Goal: Task Accomplishment & Management: Manage account settings

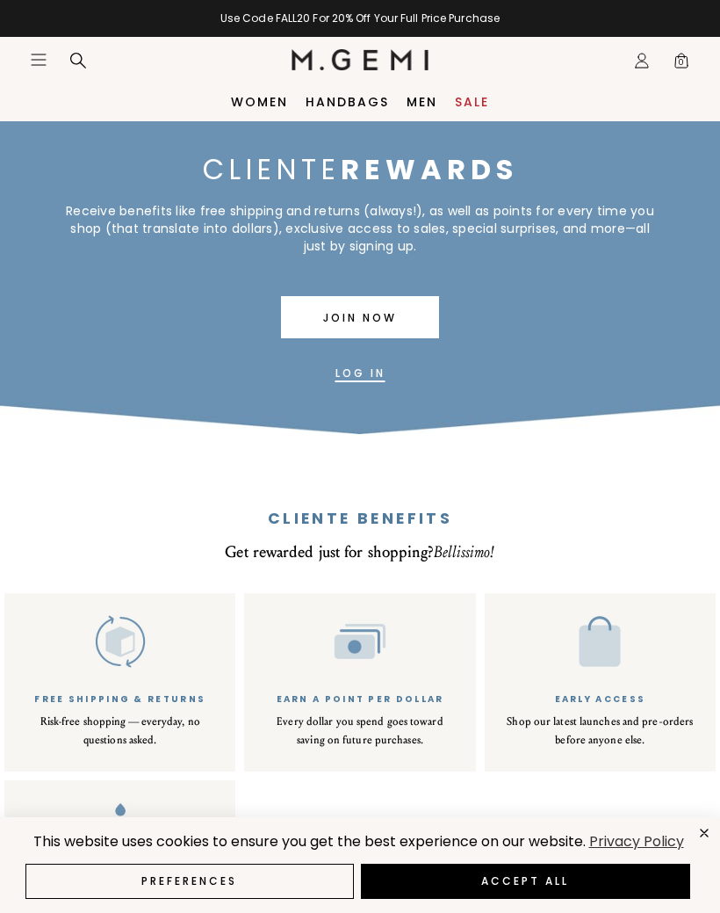
click at [382, 381] on link "Log In" at bounding box center [360, 373] width 50 height 42
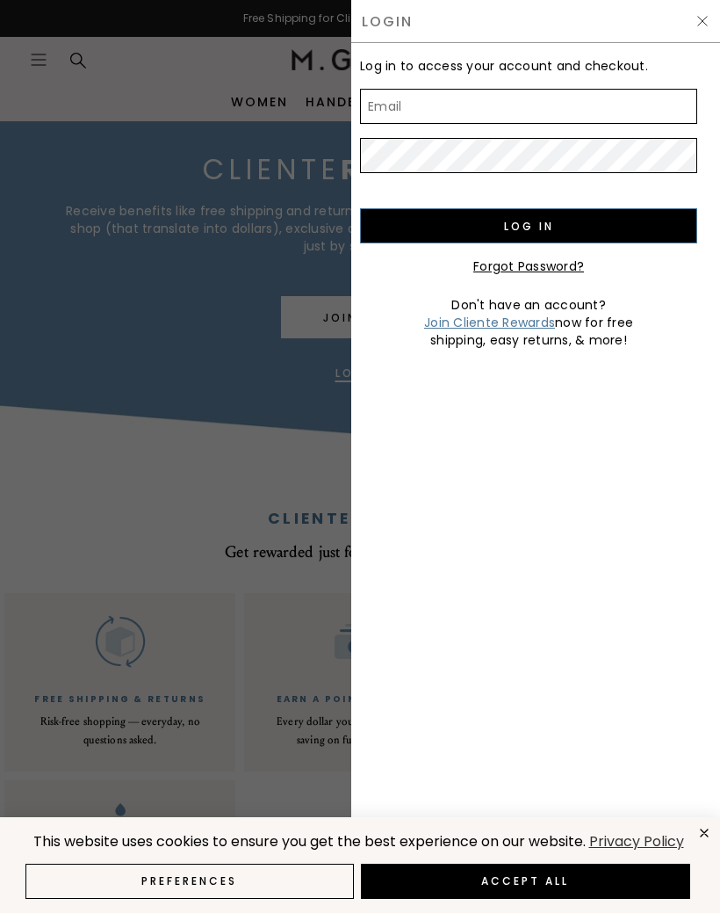
click at [379, 102] on input "Email" at bounding box center [528, 106] width 337 height 35
type input "[EMAIL_ADDRESS][DOMAIN_NAME]"
click at [529, 226] on input "Log in" at bounding box center [528, 225] width 337 height 35
click at [532, 233] on input "Log in" at bounding box center [528, 225] width 337 height 35
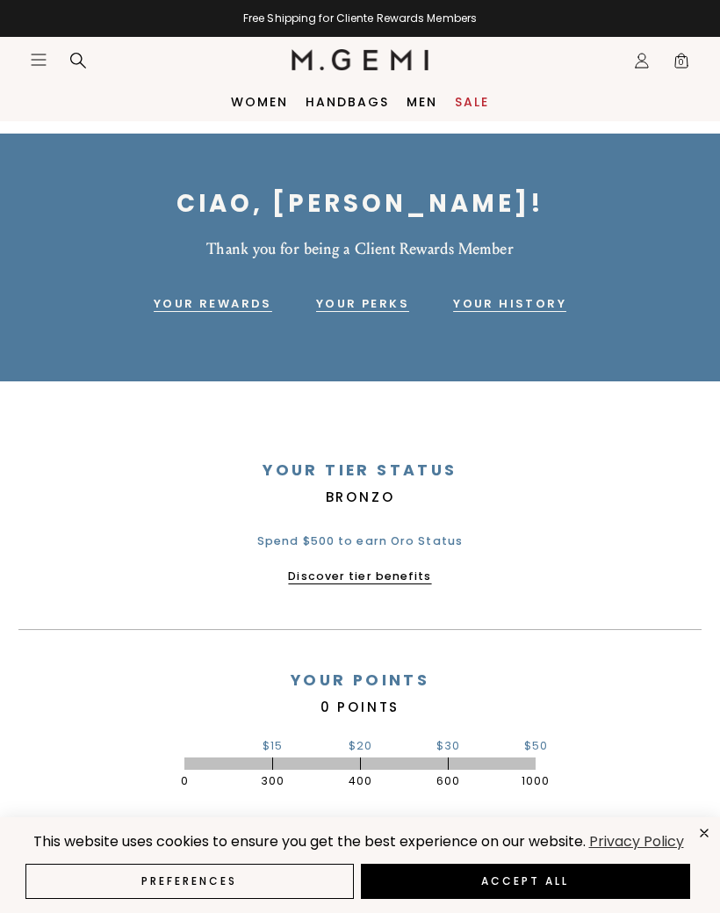
scroll to position [39, 0]
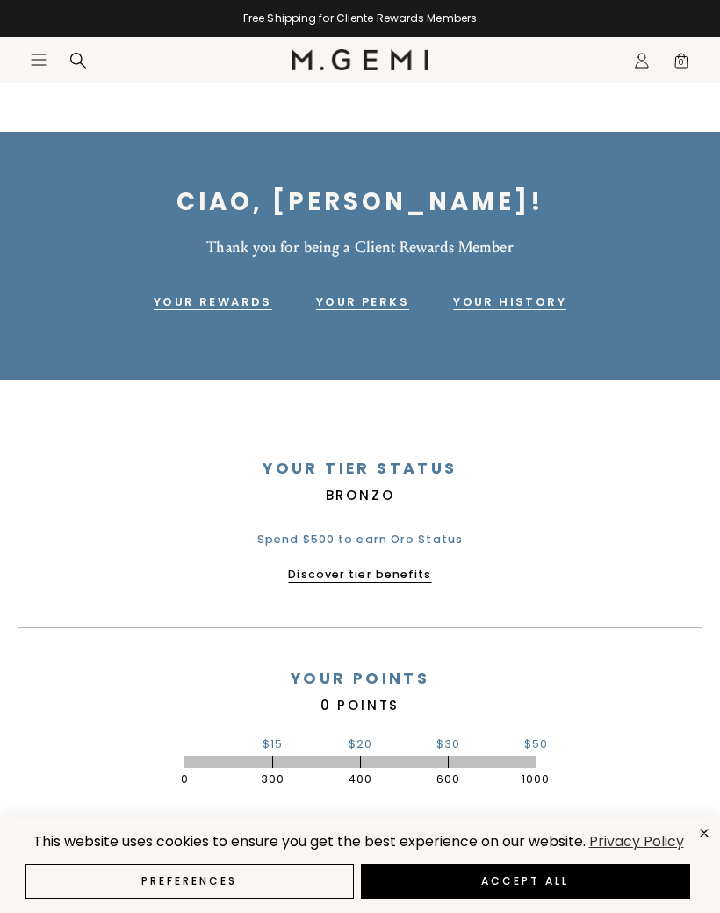
click at [206, 300] on link "Your Rewards" at bounding box center [213, 302] width 119 height 21
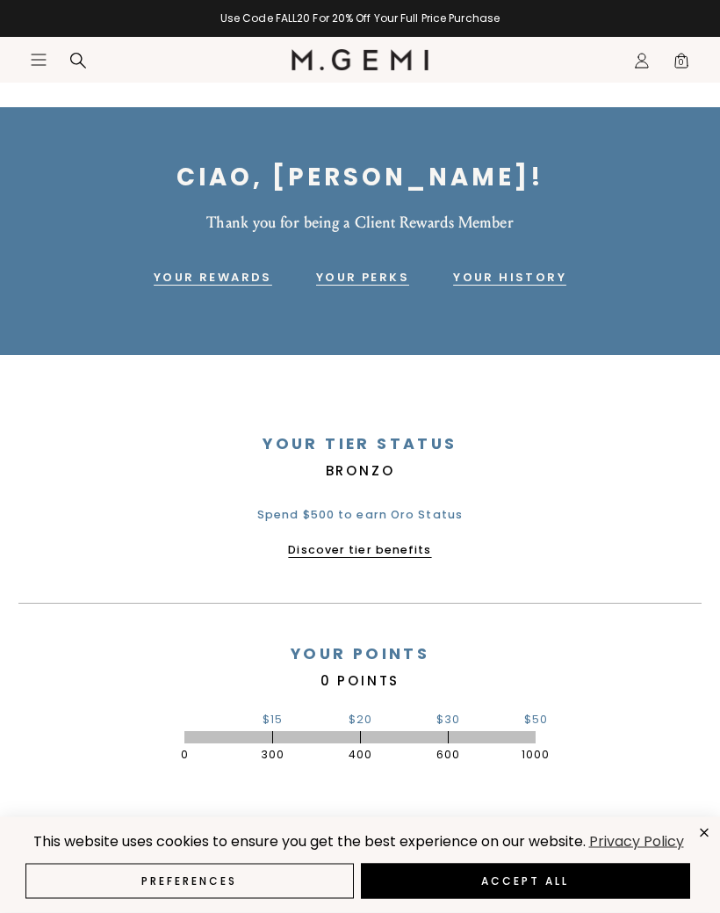
scroll to position [63, 0]
click at [487, 285] on link "Your History" at bounding box center [509, 277] width 113 height 21
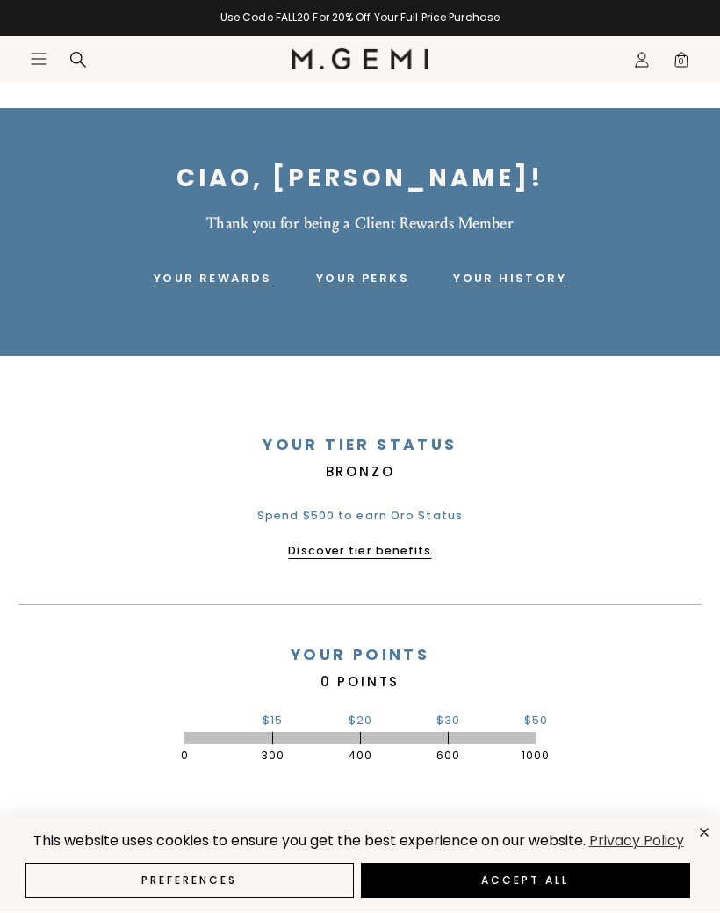
scroll to position [62, 0]
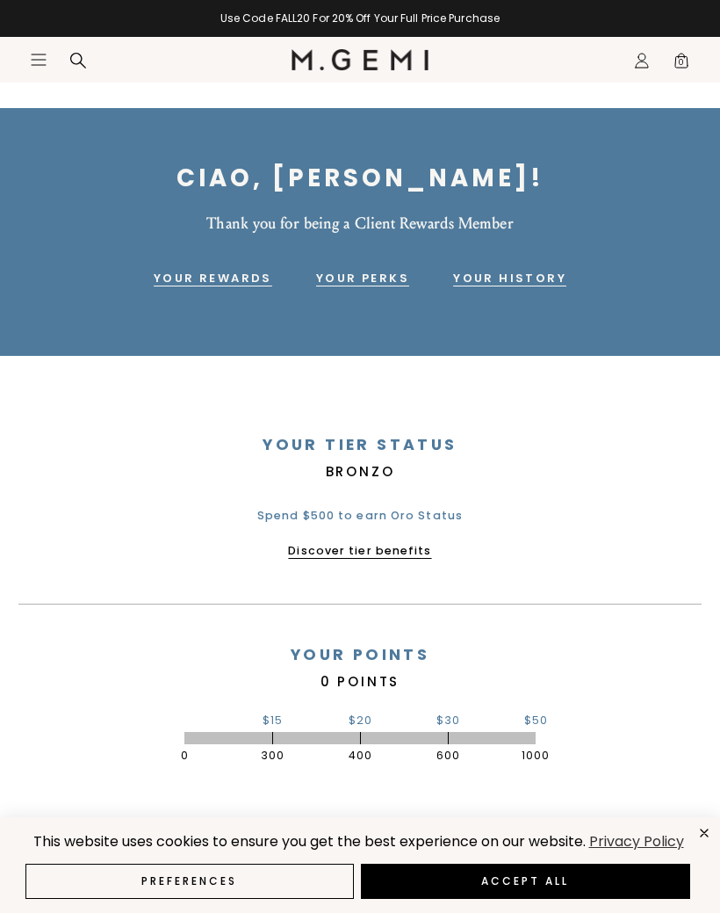
click at [189, 297] on div "Ciao, ROCHELLE! Thank you for being a Client Rewards Member Your Rewards Your P…" at bounding box center [360, 232] width 720 height 248
click at [191, 278] on link "Your Rewards" at bounding box center [213, 278] width 119 height 21
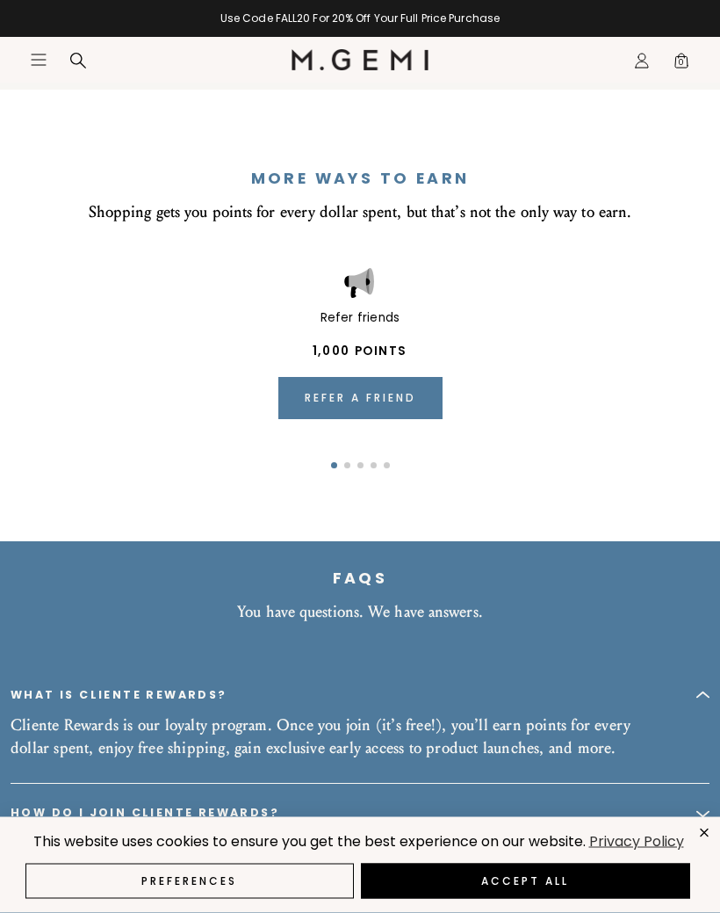
scroll to position [2063, 0]
